Goal: Answer question/provide support

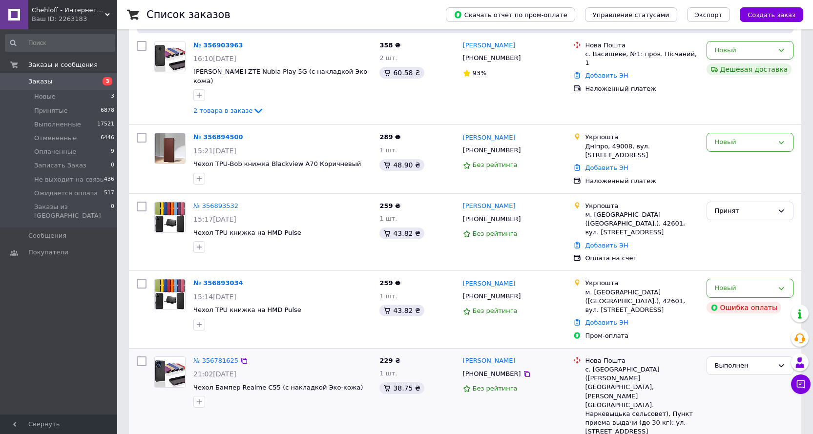
scroll to position [49, 0]
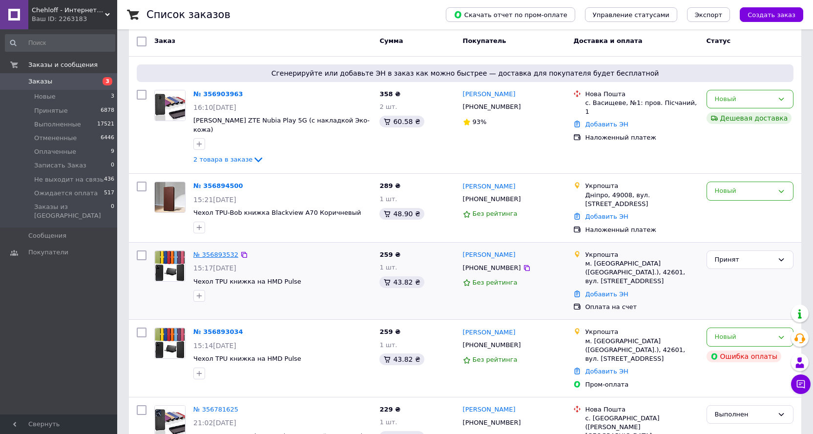
click at [212, 256] on link "№ 356893532" at bounding box center [215, 254] width 45 height 7
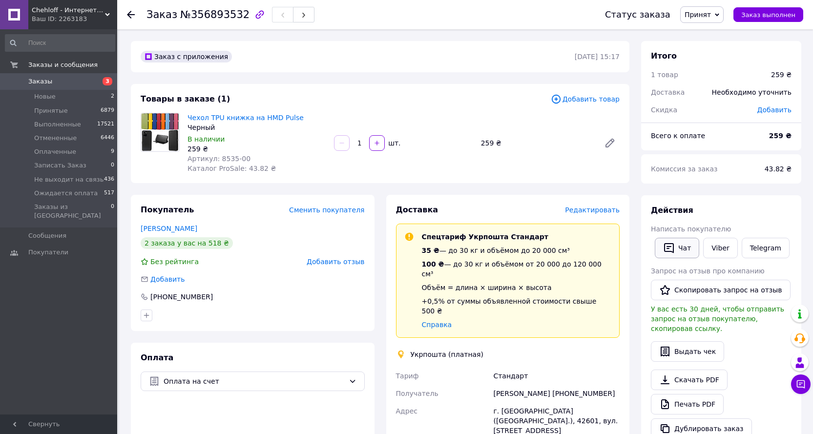
click at [678, 258] on button "Чат" at bounding box center [676, 248] width 44 height 20
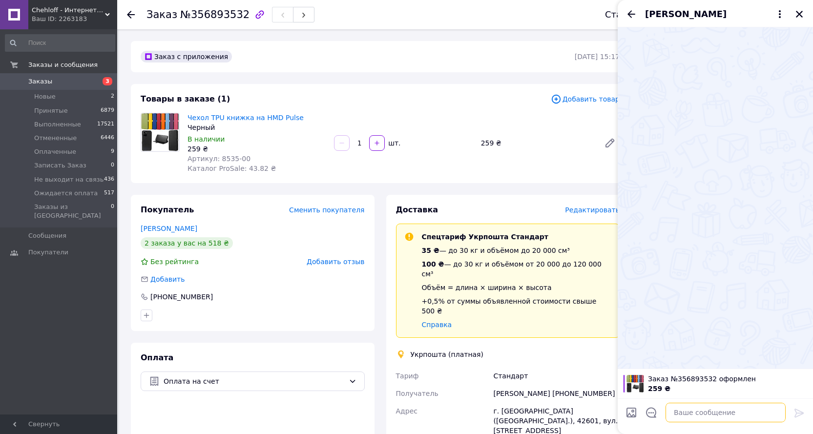
paste textarea "Вітаємо. Ваше замовлення №65990 Чехол TPU книжка на HMD Pulse Банківські реквіз…"
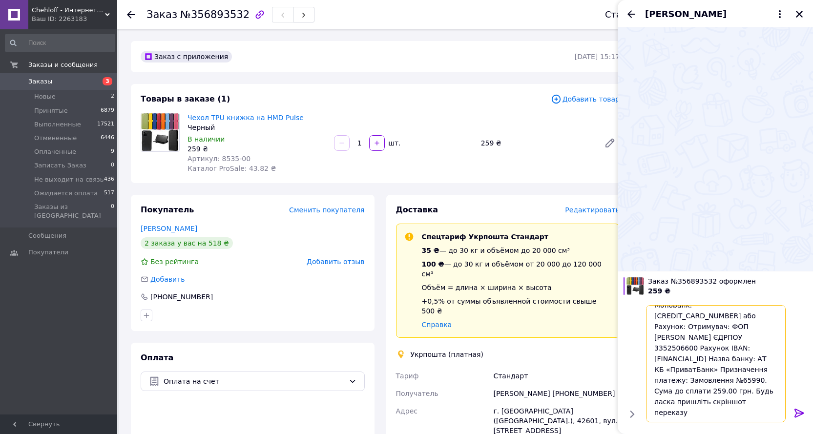
scroll to position [151, 0]
type textarea "Вітаємо. Ваше замовлення №65990 Чехол TPU книжка на HMD Pulse Банківські реквіз…"
click at [798, 413] on icon at bounding box center [799, 413] width 12 height 12
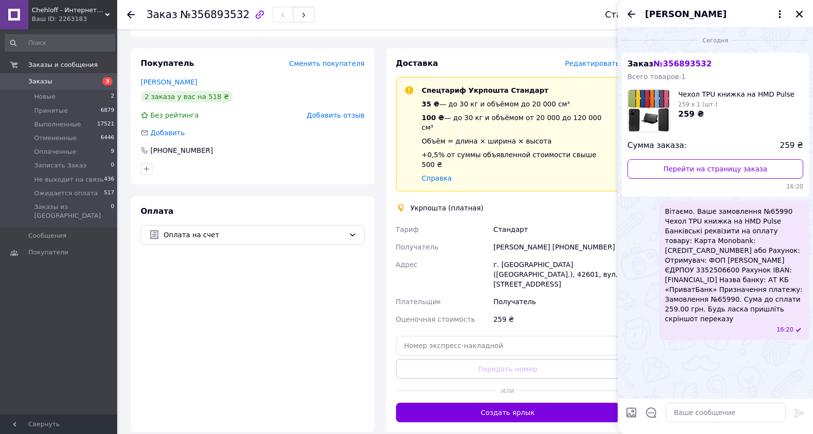
scroll to position [0, 0]
drag, startPoint x: 802, startPoint y: 15, endPoint x: 792, endPoint y: 21, distance: 11.8
click at [802, 16] on icon "Закрыть" at bounding box center [798, 14] width 9 height 9
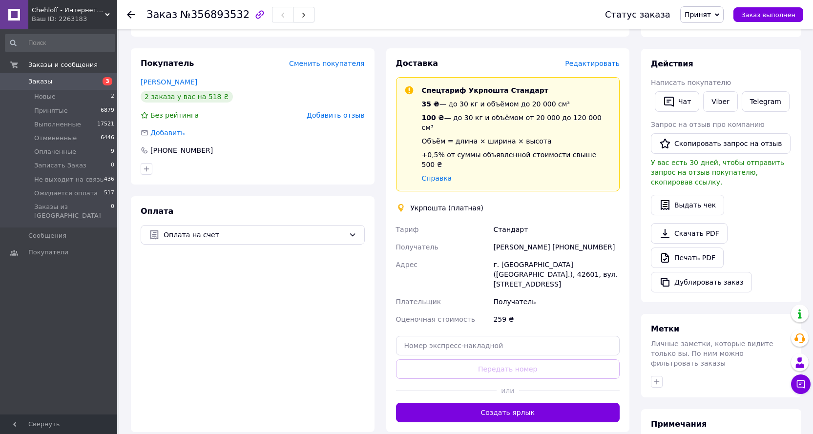
drag, startPoint x: 130, startPoint y: 14, endPoint x: 128, endPoint y: 35, distance: 21.6
click at [130, 14] on use at bounding box center [131, 15] width 8 height 8
